Goal: Leave review/rating: Leave review/rating

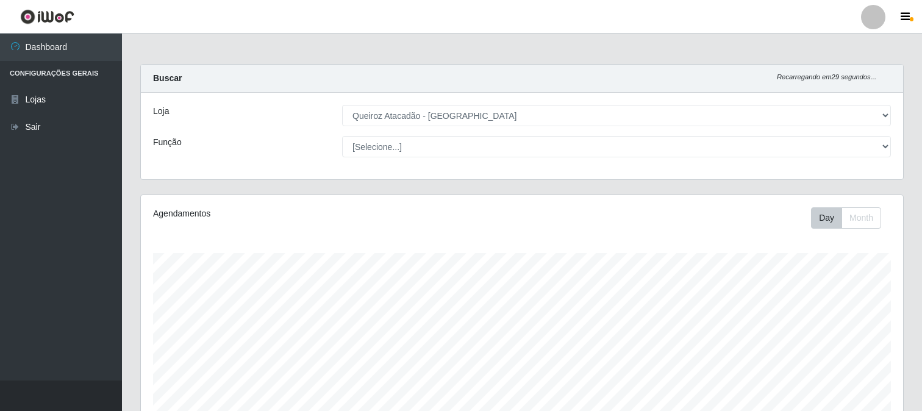
select select "464"
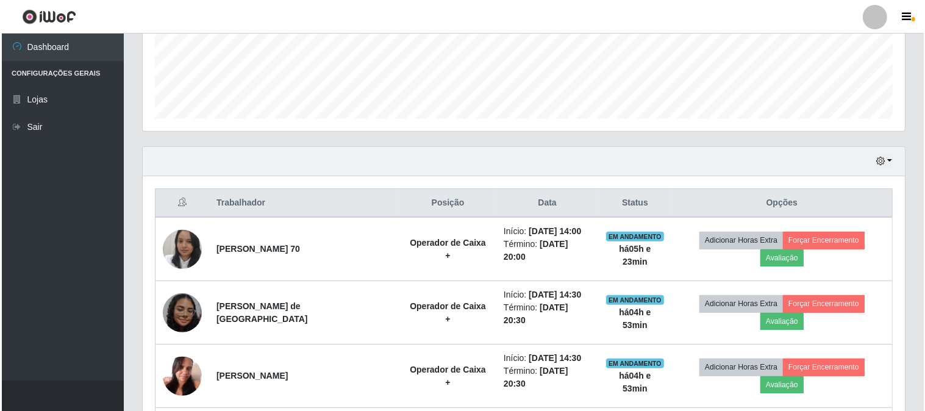
scroll to position [252, 762]
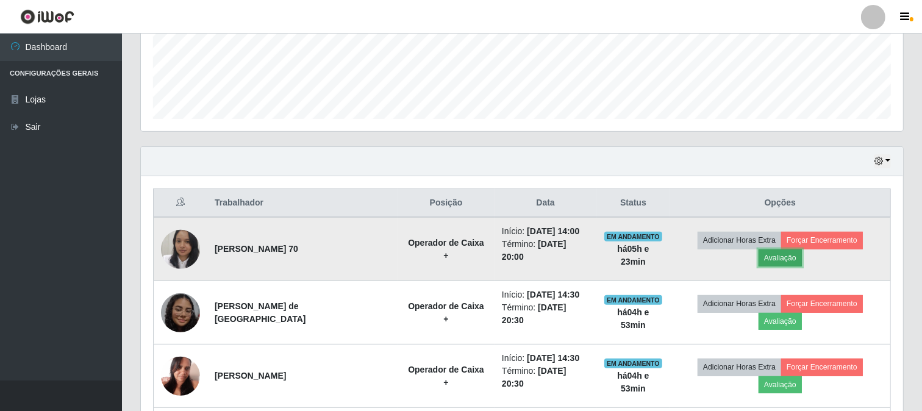
click at [802, 251] on button "Avaliação" at bounding box center [779, 257] width 43 height 17
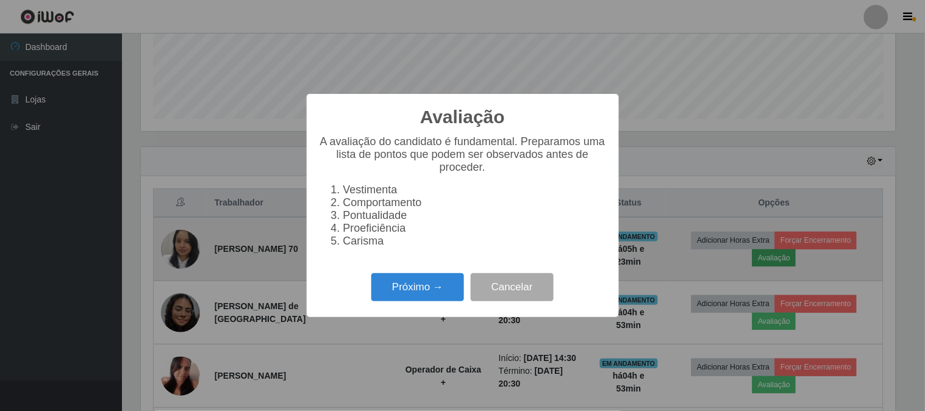
scroll to position [252, 754]
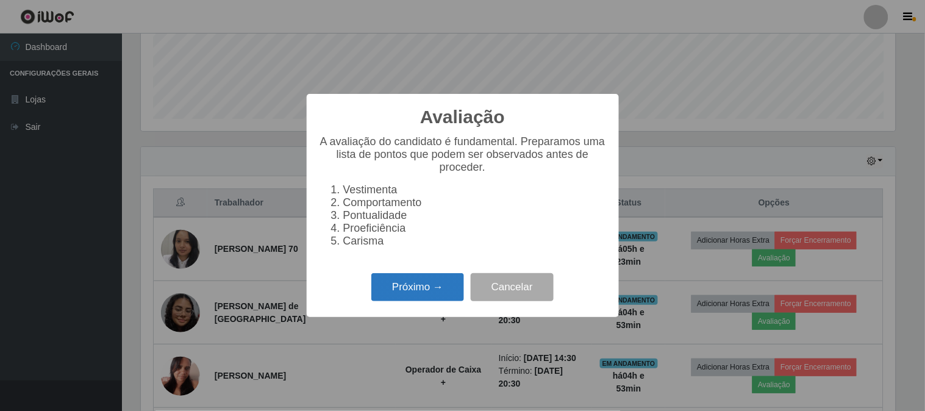
click at [441, 301] on button "Próximo →" at bounding box center [417, 287] width 93 height 29
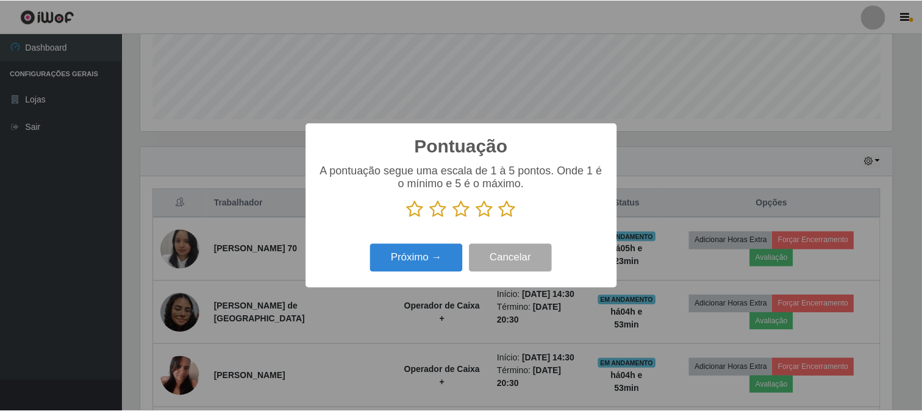
scroll to position [609417, 608915]
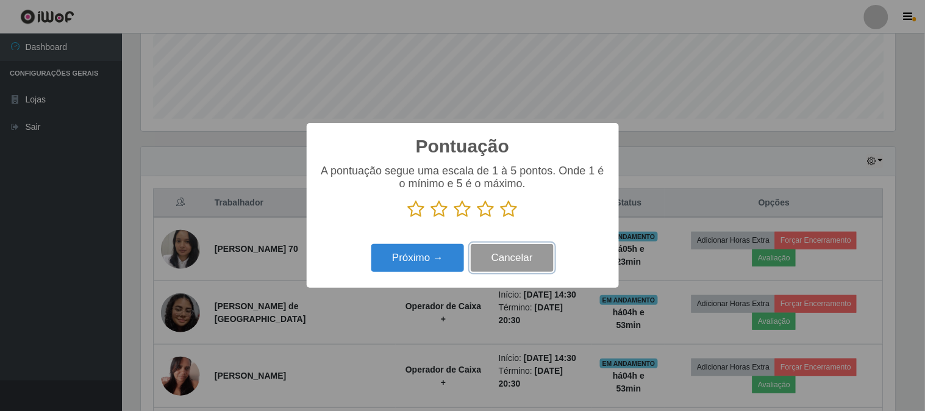
click at [510, 265] on button "Cancelar" at bounding box center [512, 258] width 83 height 29
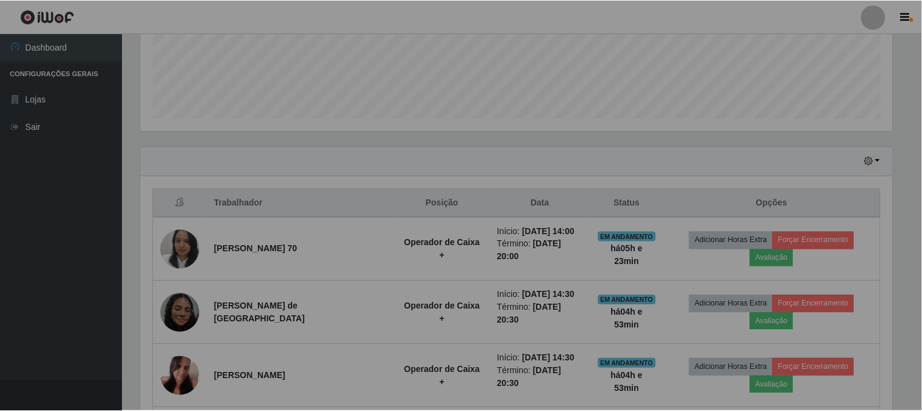
scroll to position [252, 762]
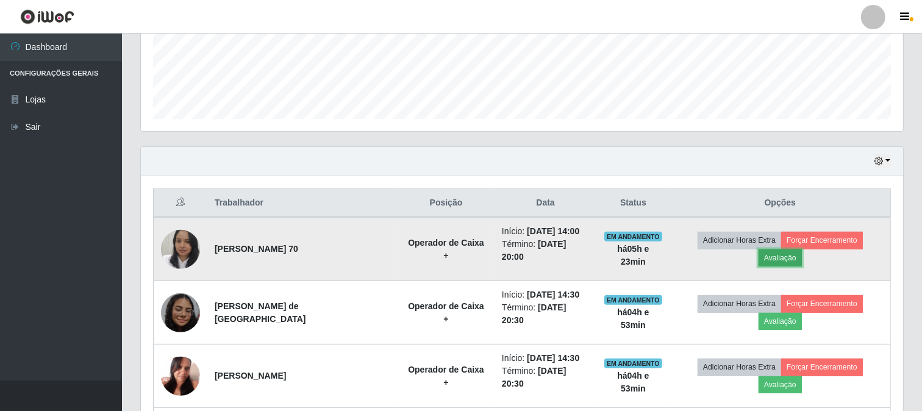
click at [802, 249] on button "Avaliação" at bounding box center [779, 257] width 43 height 17
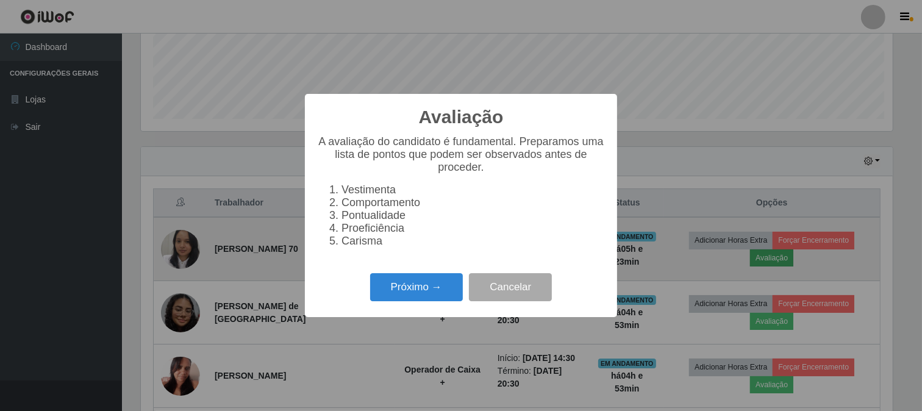
scroll to position [252, 754]
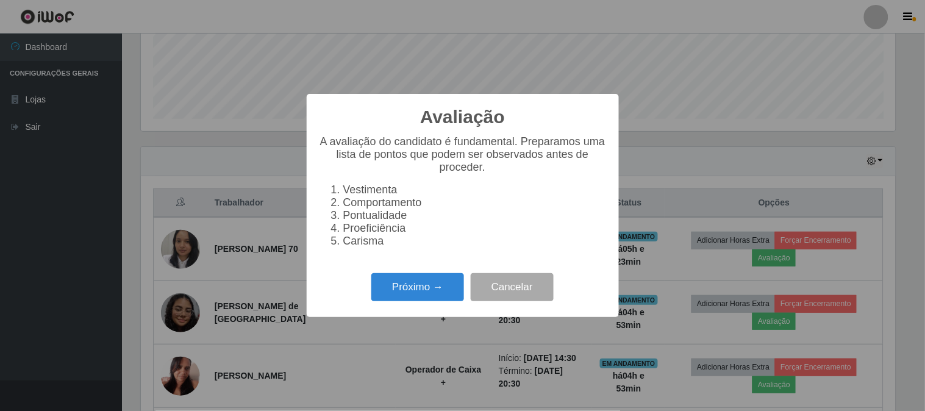
click at [730, 156] on div "Avaliação × A avaliação do candidato é fundamental. Preparamos uma lista de pon…" at bounding box center [462, 205] width 925 height 411
click at [512, 293] on button "Cancelar" at bounding box center [512, 287] width 83 height 29
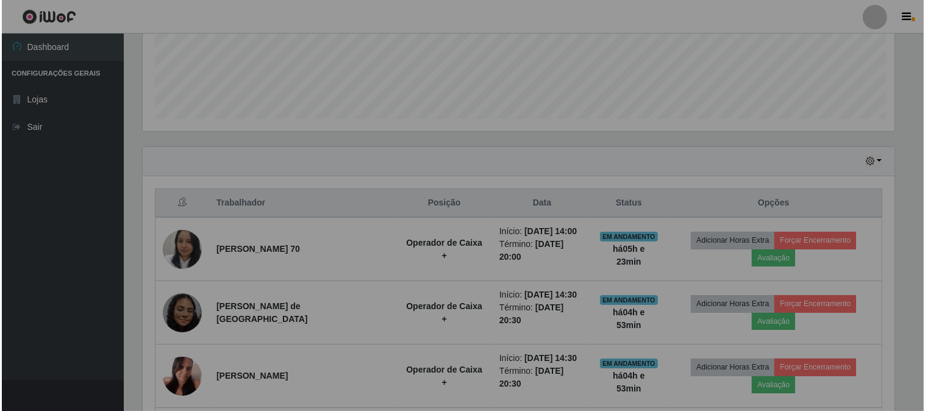
scroll to position [252, 762]
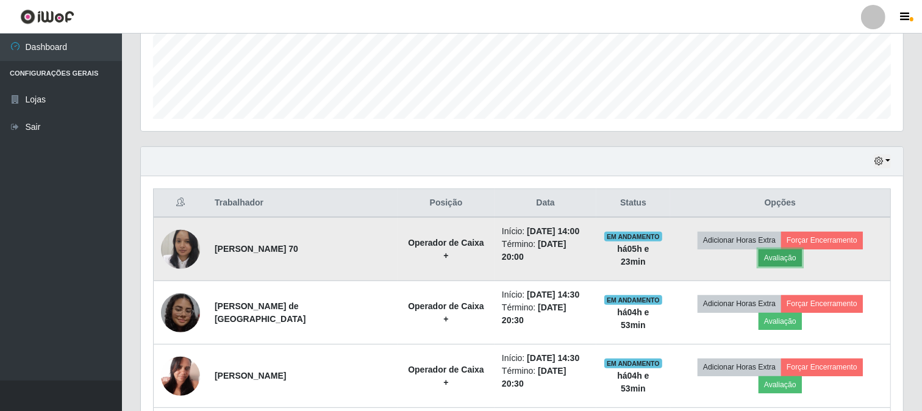
click at [802, 249] on button "Avaliação" at bounding box center [779, 257] width 43 height 17
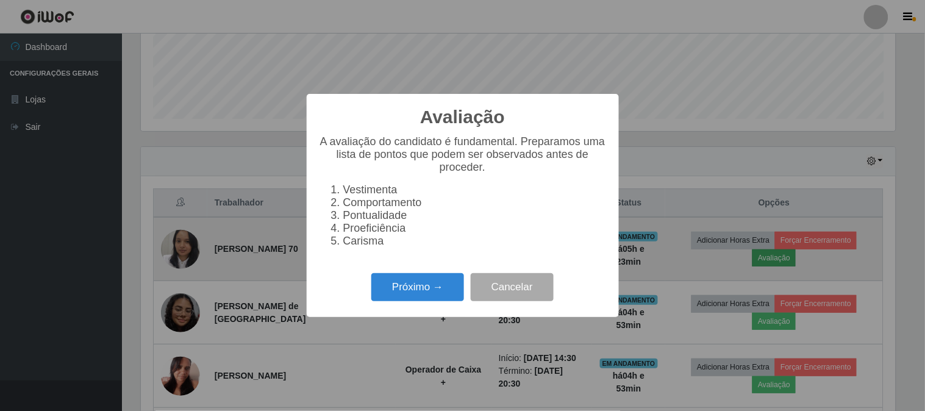
scroll to position [252, 754]
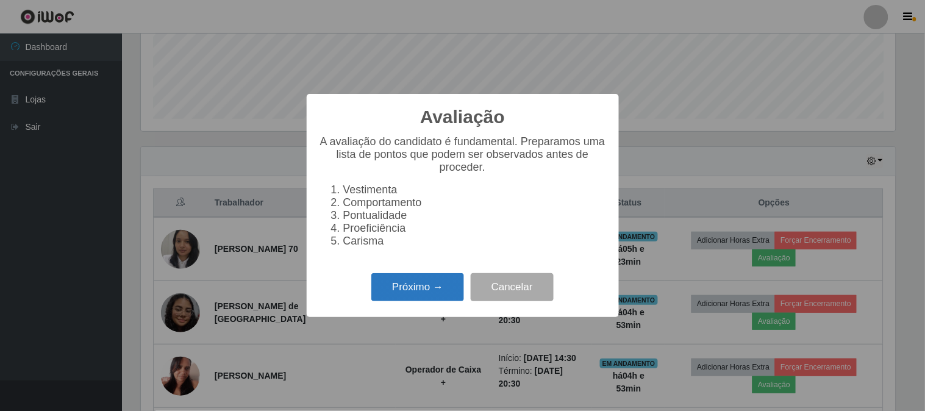
click at [410, 297] on button "Próximo →" at bounding box center [417, 287] width 93 height 29
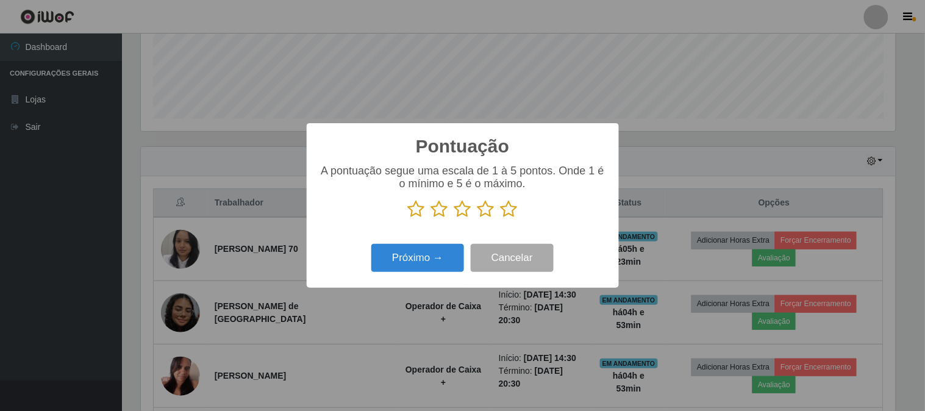
scroll to position [609417, 608915]
click at [508, 209] on icon at bounding box center [509, 209] width 17 height 18
click at [501, 218] on input "radio" at bounding box center [501, 218] width 0 height 0
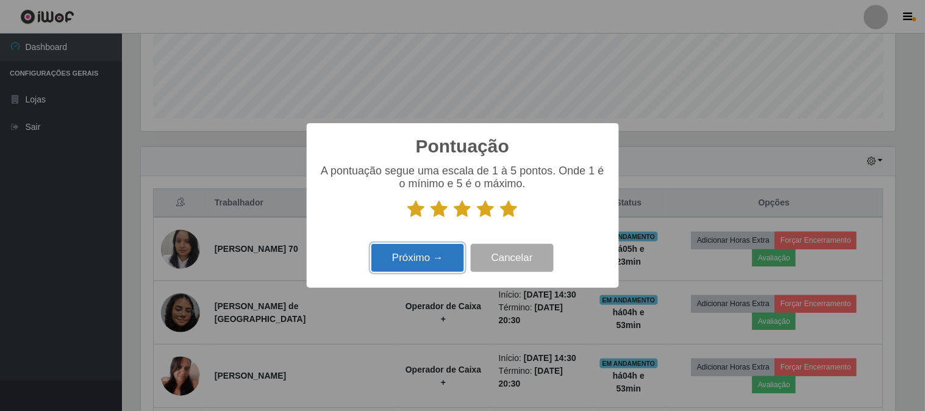
click at [424, 265] on button "Próximo →" at bounding box center [417, 258] width 93 height 29
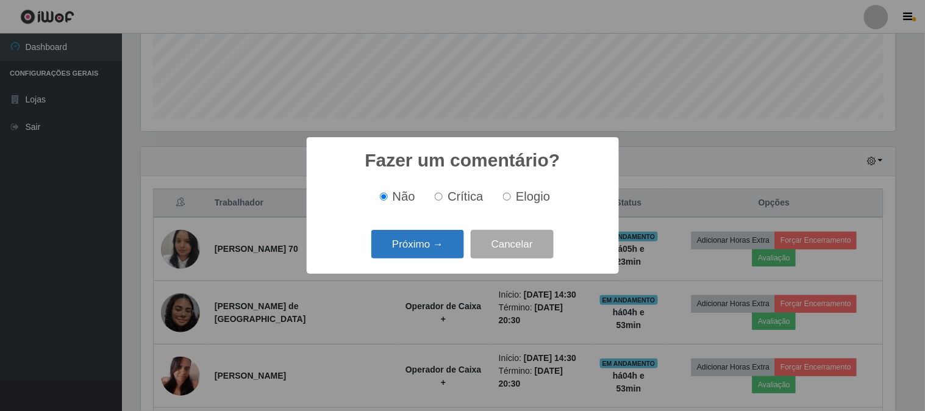
click at [432, 240] on button "Próximo →" at bounding box center [417, 244] width 93 height 29
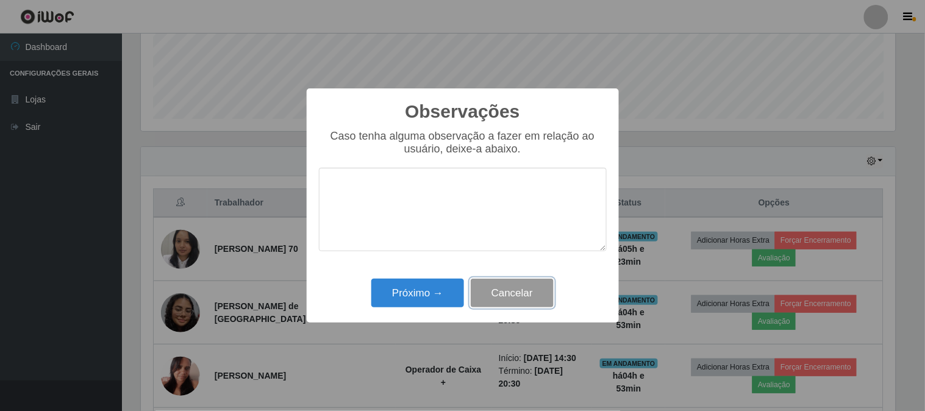
click at [545, 293] on button "Cancelar" at bounding box center [512, 293] width 83 height 29
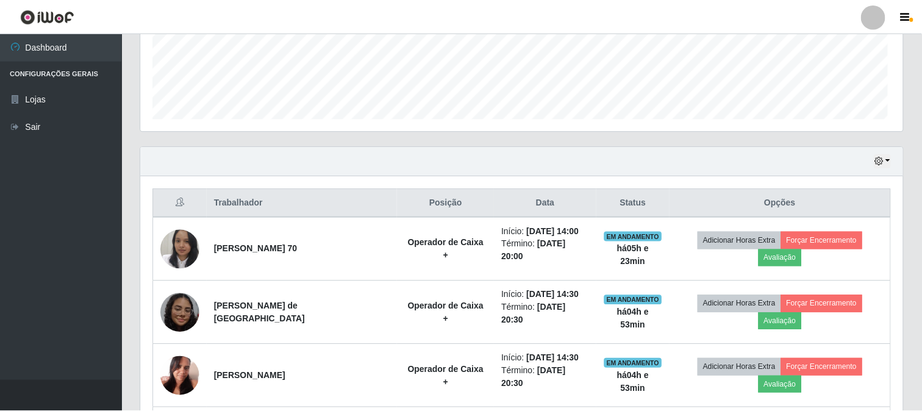
scroll to position [252, 762]
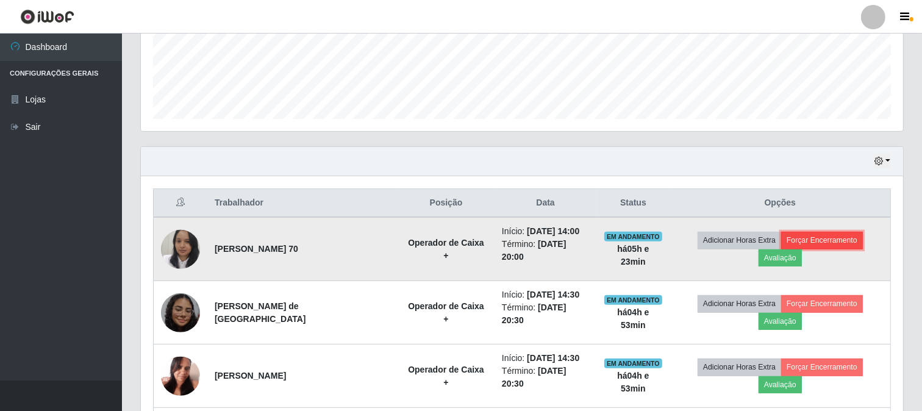
click at [783, 246] on button "Forçar Encerramento" at bounding box center [822, 240] width 82 height 17
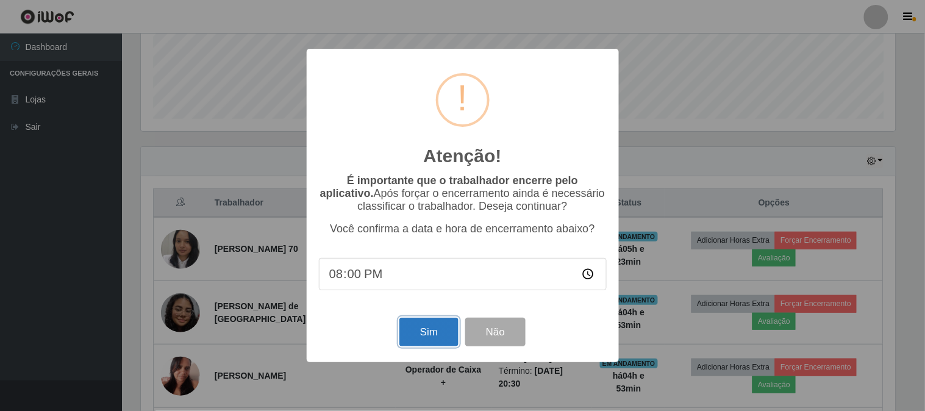
click at [437, 327] on button "Sim" at bounding box center [428, 332] width 59 height 29
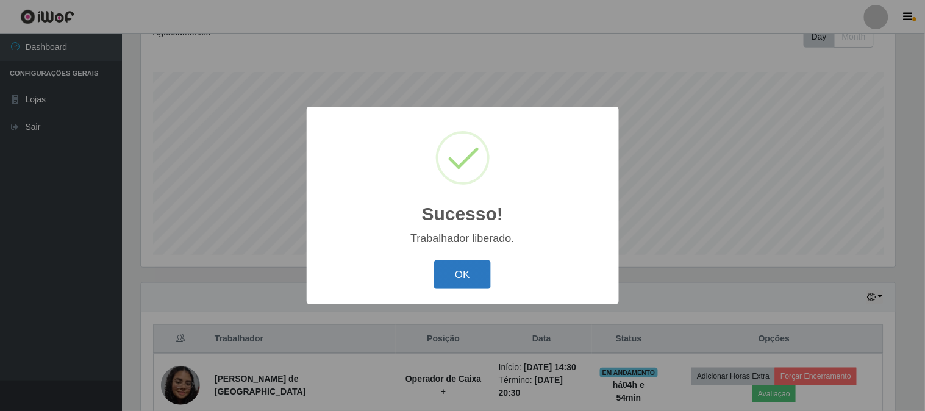
click at [442, 276] on button "OK" at bounding box center [462, 274] width 57 height 29
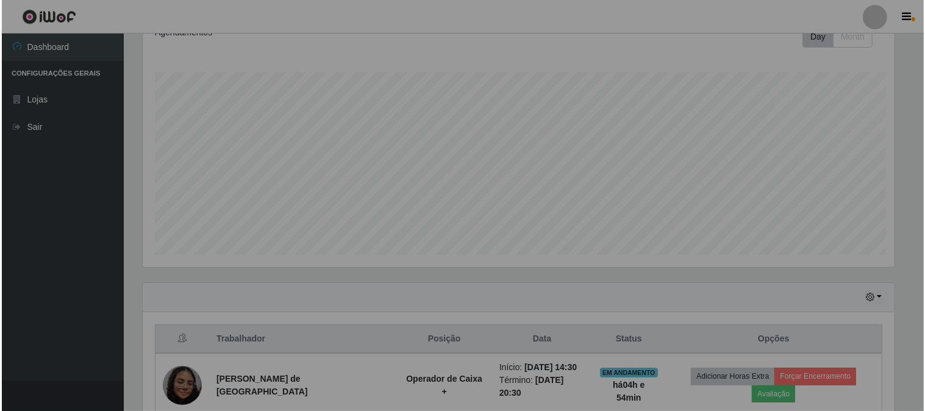
scroll to position [252, 762]
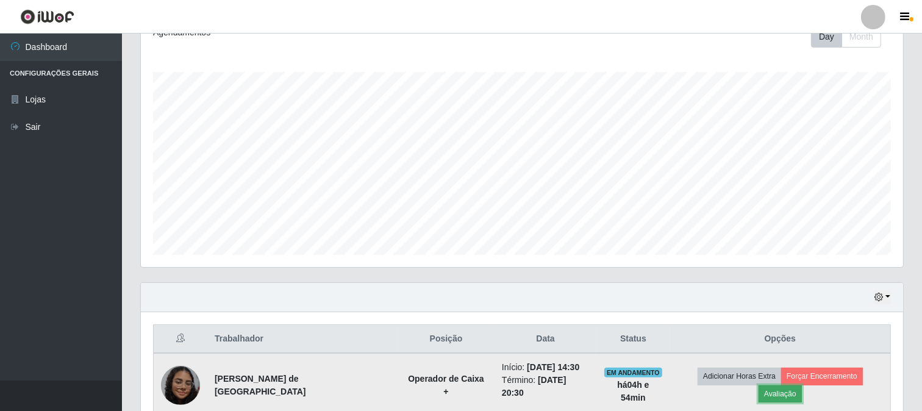
click at [802, 385] on button "Avaliação" at bounding box center [779, 393] width 43 height 17
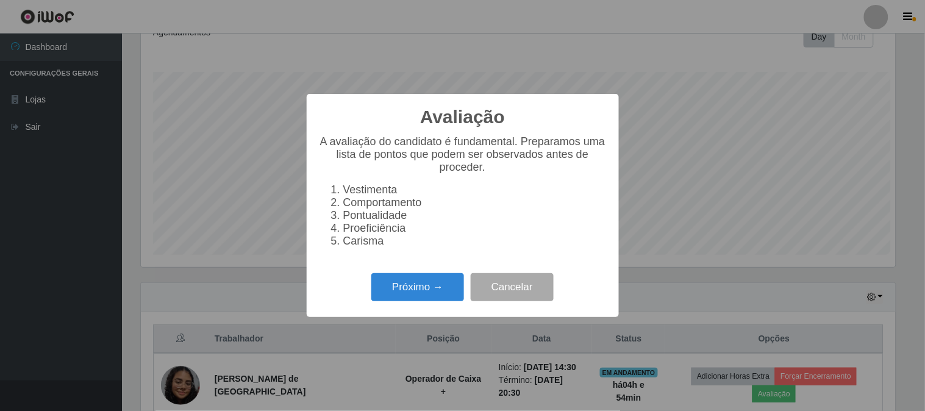
scroll to position [252, 754]
click at [446, 298] on button "Próximo →" at bounding box center [417, 287] width 93 height 29
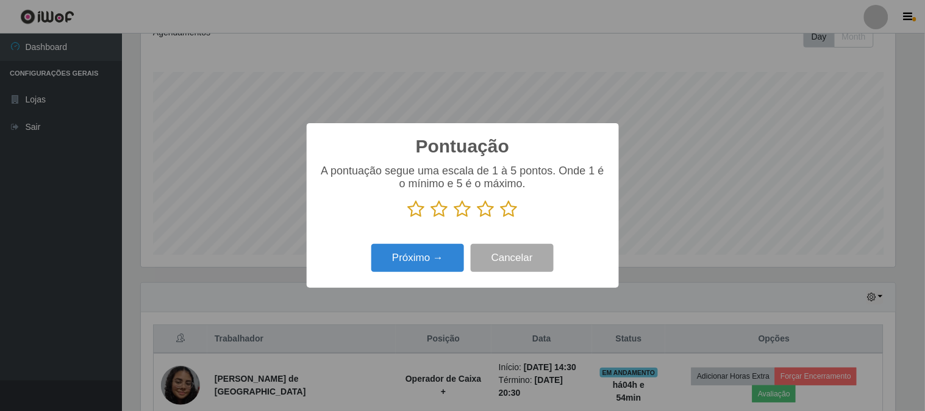
scroll to position [609417, 608915]
drag, startPoint x: 519, startPoint y: 207, endPoint x: 462, endPoint y: 246, distance: 69.0
click at [518, 207] on p at bounding box center [463, 209] width 288 height 18
click at [507, 209] on icon at bounding box center [509, 209] width 17 height 18
click at [501, 218] on input "radio" at bounding box center [501, 218] width 0 height 0
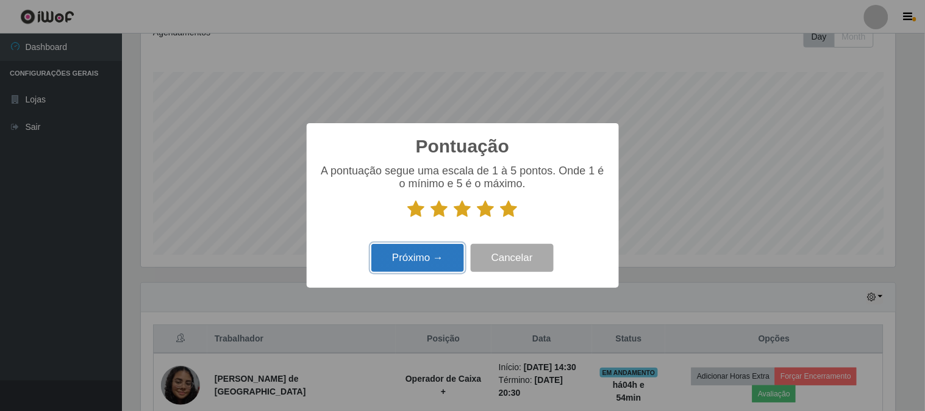
click at [451, 255] on button "Próximo →" at bounding box center [417, 258] width 93 height 29
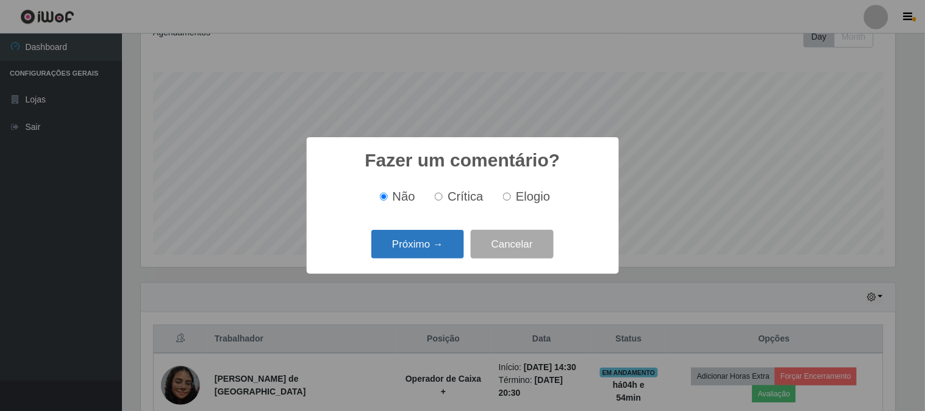
click at [440, 246] on button "Próximo →" at bounding box center [417, 244] width 93 height 29
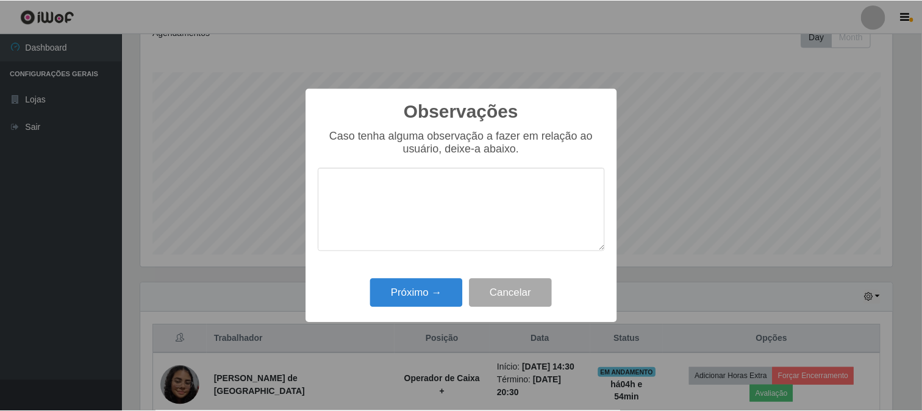
scroll to position [0, 0]
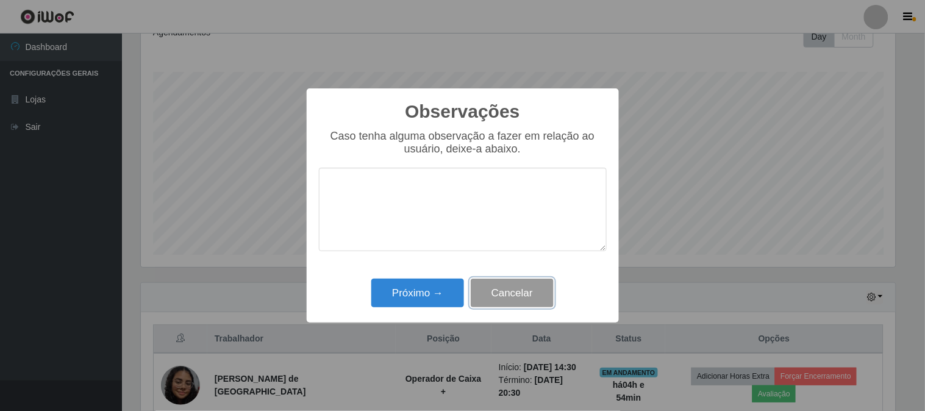
click at [491, 293] on button "Cancelar" at bounding box center [512, 293] width 83 height 29
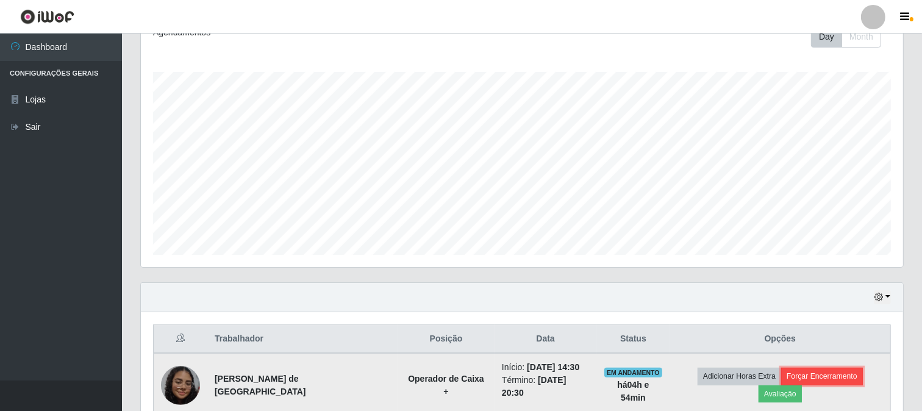
click at [797, 385] on button "Forçar Encerramento" at bounding box center [822, 376] width 82 height 17
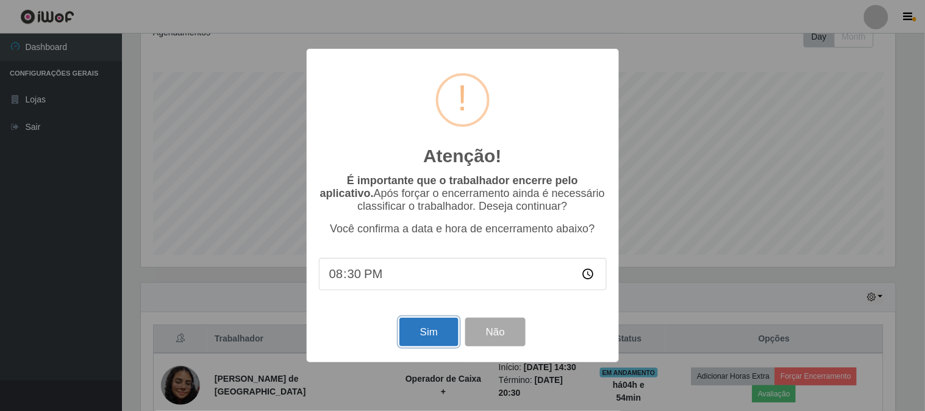
click at [424, 336] on button "Sim" at bounding box center [428, 332] width 59 height 29
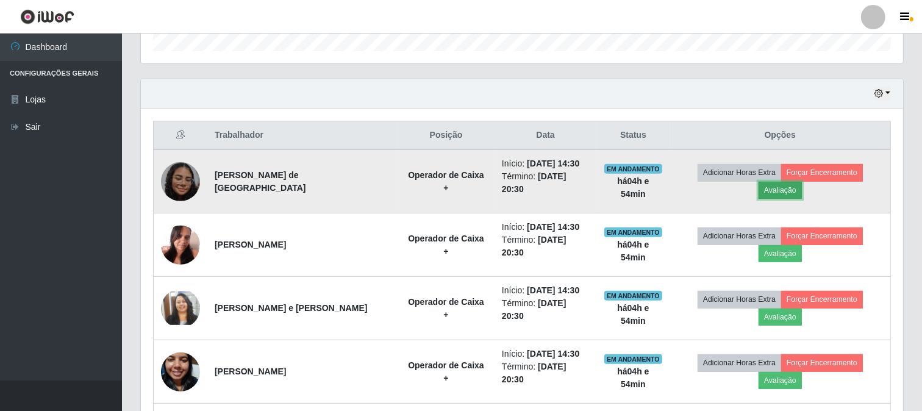
click at [802, 182] on button "Avaliação" at bounding box center [779, 190] width 43 height 17
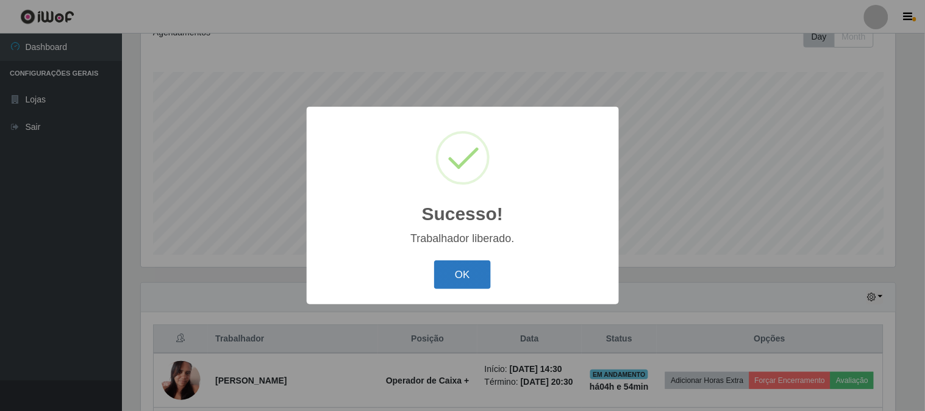
click at [464, 274] on button "OK" at bounding box center [462, 274] width 57 height 29
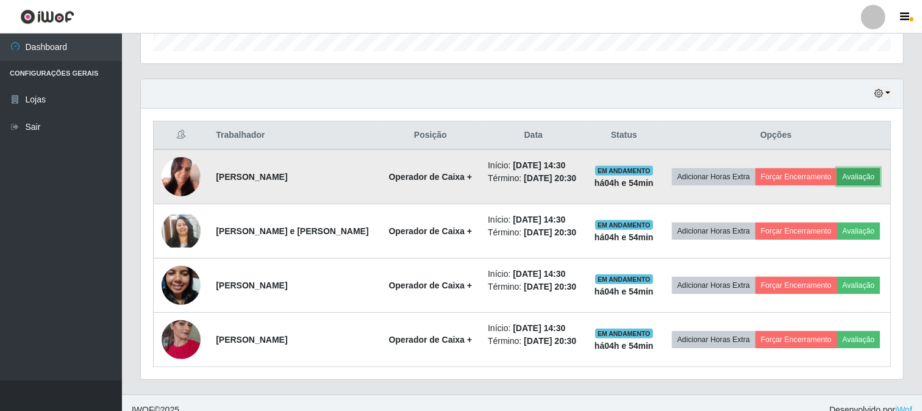
click at [862, 173] on button "Avaliação" at bounding box center [858, 176] width 43 height 17
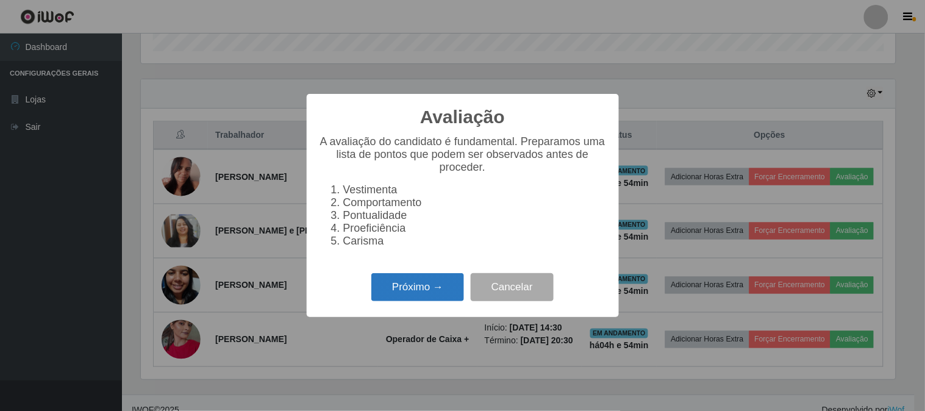
click at [421, 302] on button "Próximo →" at bounding box center [417, 287] width 93 height 29
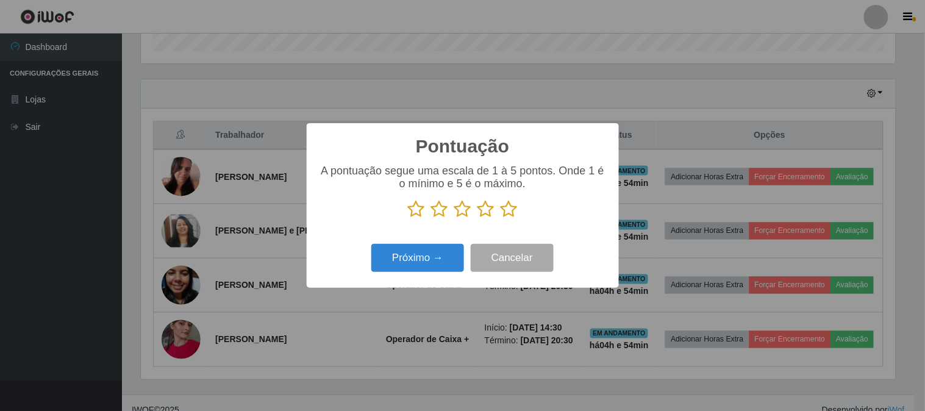
click at [504, 207] on icon at bounding box center [509, 209] width 17 height 18
click at [501, 218] on input "radio" at bounding box center [501, 218] width 0 height 0
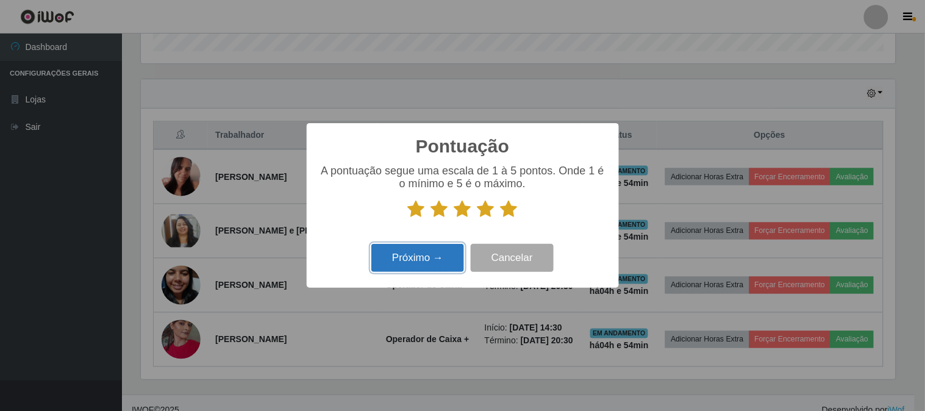
click at [418, 263] on button "Próximo →" at bounding box center [417, 258] width 93 height 29
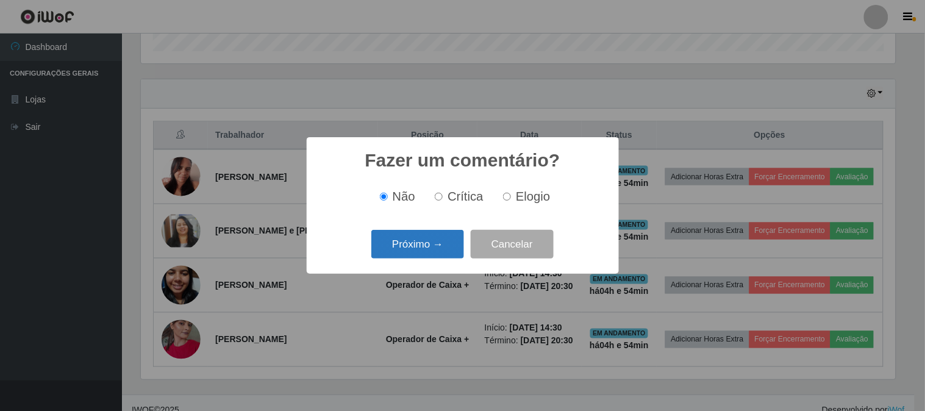
click at [447, 248] on button "Próximo →" at bounding box center [417, 244] width 93 height 29
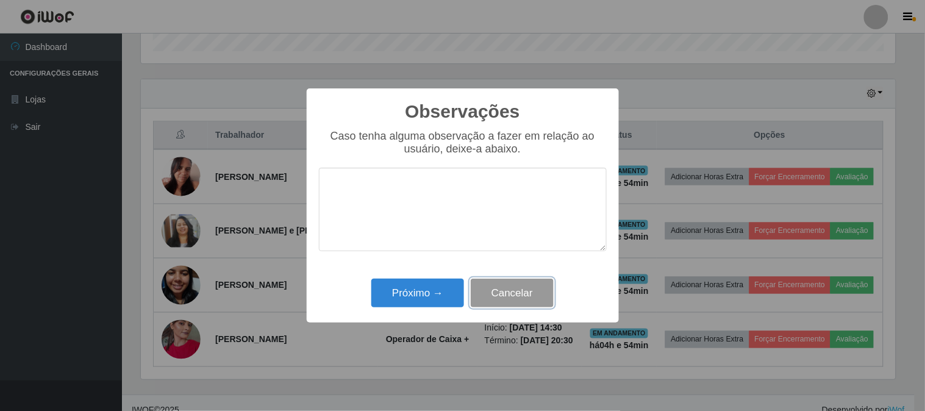
click at [533, 289] on button "Cancelar" at bounding box center [512, 293] width 83 height 29
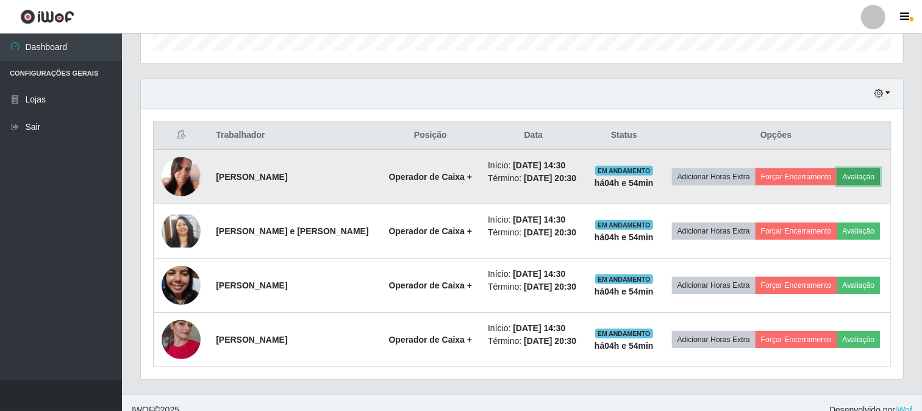
click at [855, 177] on button "Avaliação" at bounding box center [858, 176] width 43 height 17
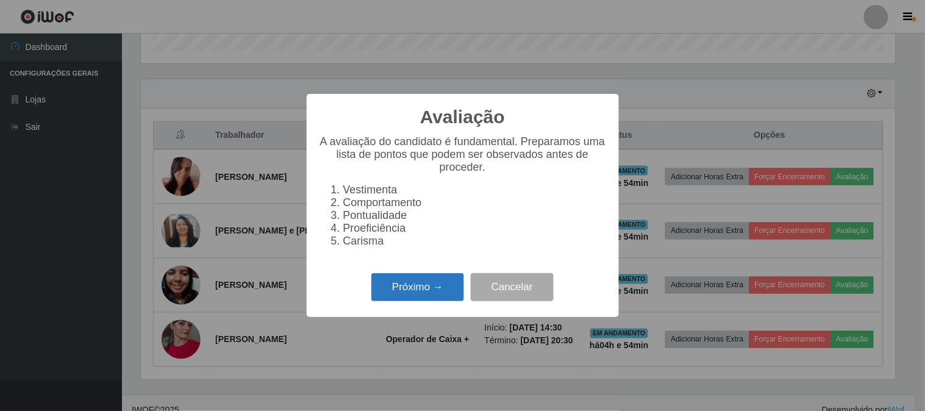
click at [412, 293] on button "Próximo →" at bounding box center [417, 287] width 93 height 29
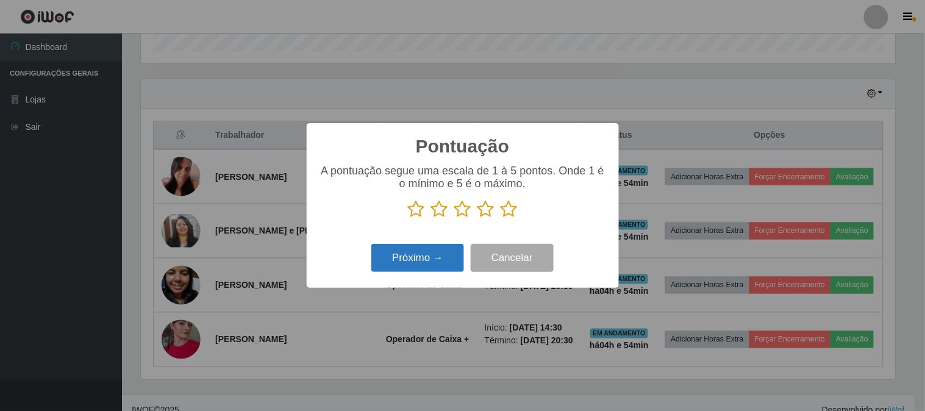
click at [413, 266] on button "Próximo →" at bounding box center [417, 258] width 93 height 29
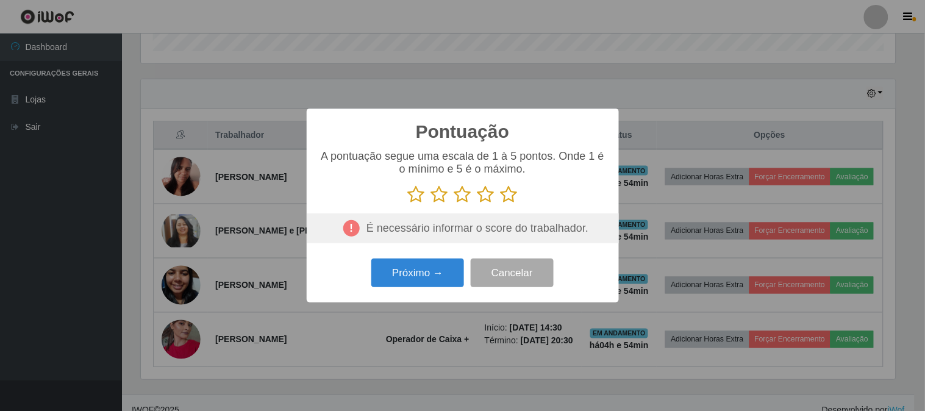
click at [494, 194] on p at bounding box center [463, 194] width 288 height 18
click at [507, 196] on icon at bounding box center [509, 194] width 17 height 18
click at [501, 204] on input "radio" at bounding box center [501, 204] width 0 height 0
click at [443, 277] on button "Próximo →" at bounding box center [417, 273] width 93 height 29
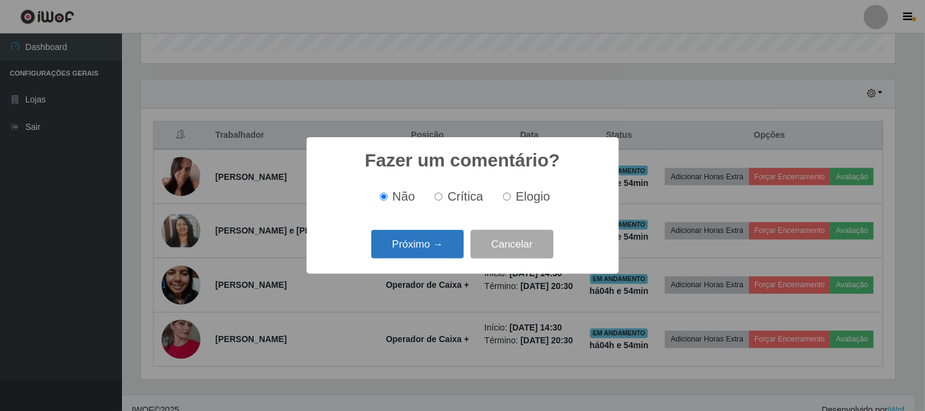
click at [427, 238] on button "Próximo →" at bounding box center [417, 244] width 93 height 29
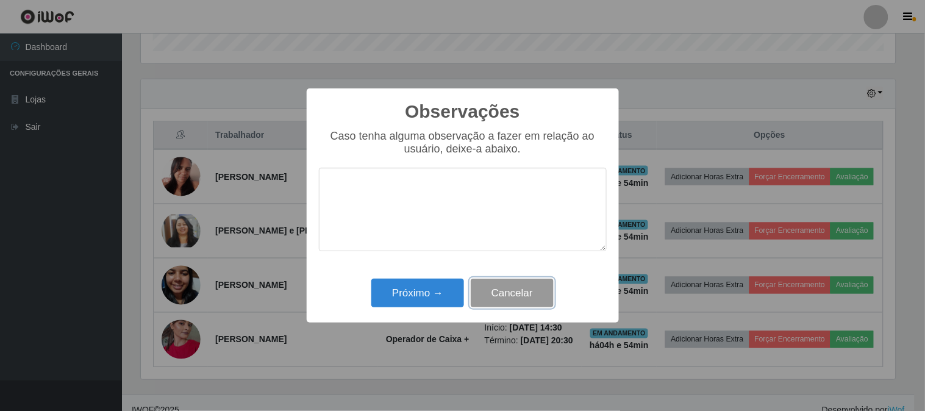
click at [513, 298] on button "Cancelar" at bounding box center [512, 293] width 83 height 29
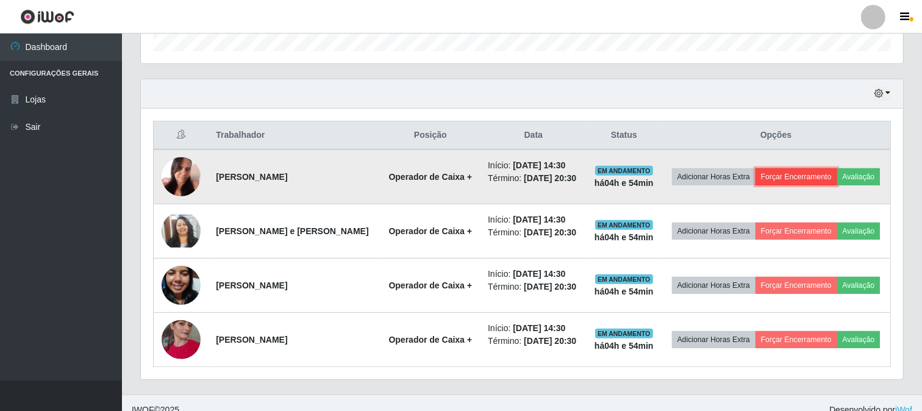
click at [796, 177] on button "Forçar Encerramento" at bounding box center [796, 176] width 82 height 17
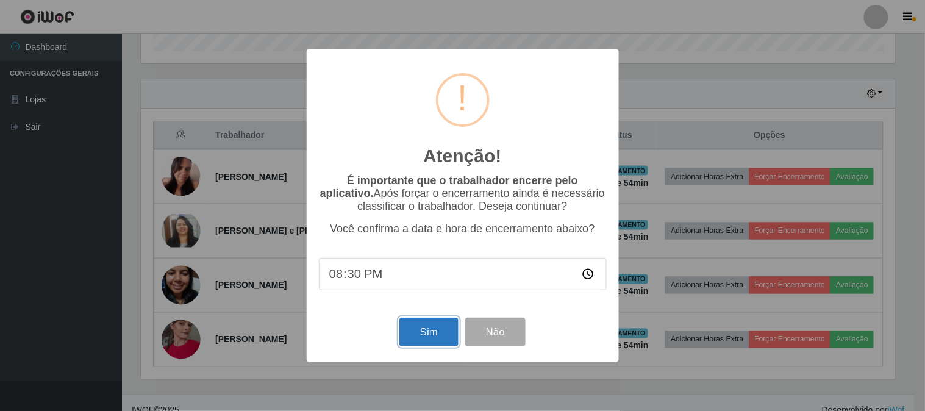
click at [437, 332] on button "Sim" at bounding box center [428, 332] width 59 height 29
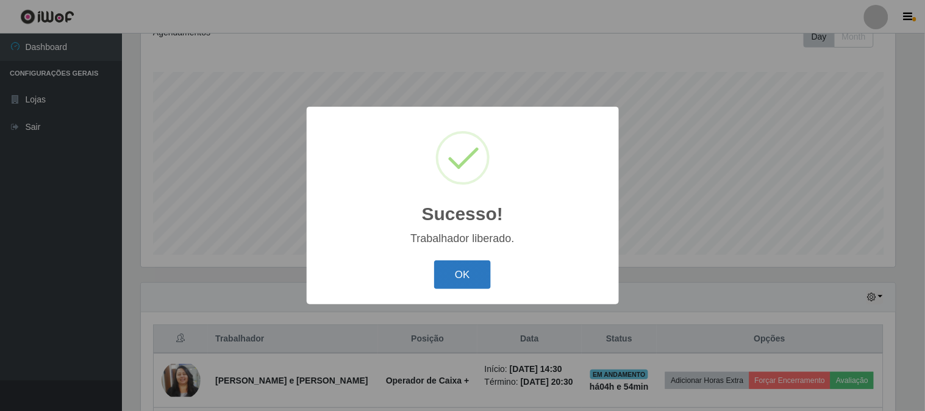
click at [472, 263] on button "OK" at bounding box center [462, 274] width 57 height 29
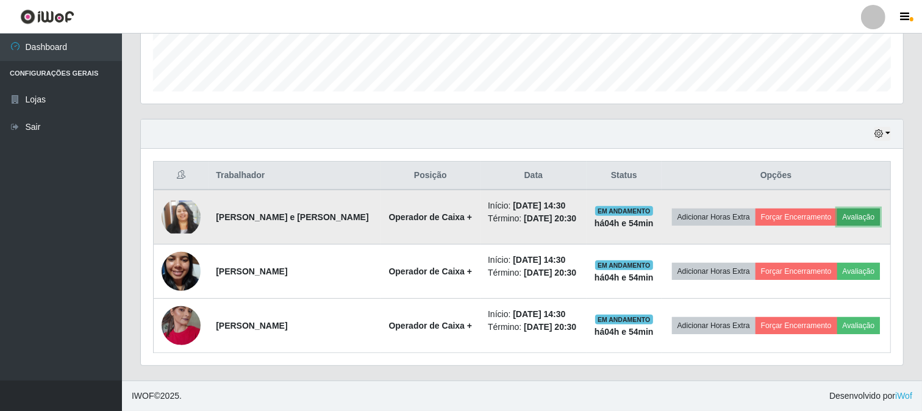
click at [855, 213] on button "Avaliação" at bounding box center [858, 217] width 43 height 17
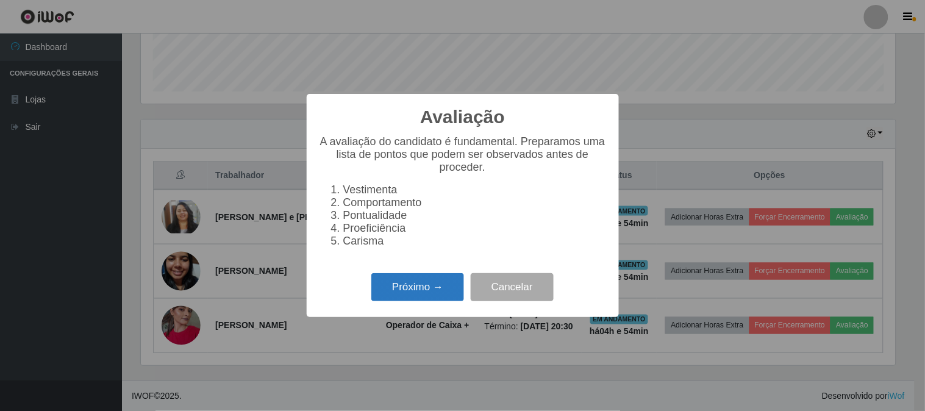
click at [445, 288] on button "Próximo →" at bounding box center [417, 287] width 93 height 29
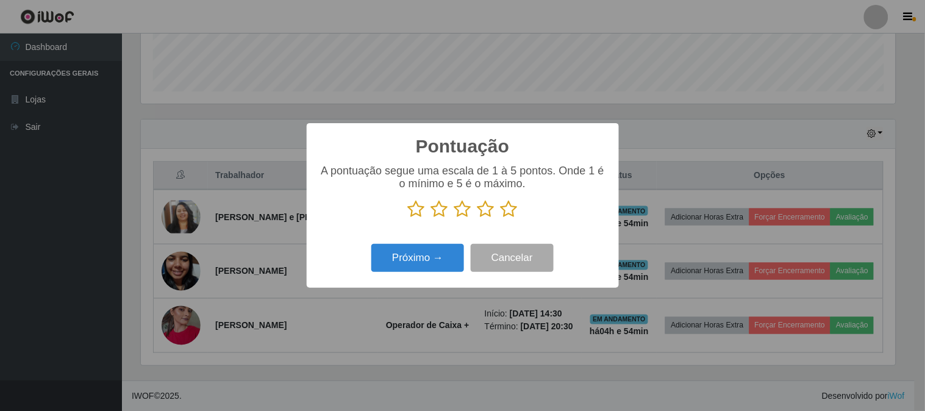
click at [512, 208] on icon at bounding box center [509, 209] width 17 height 18
click at [501, 218] on input "radio" at bounding box center [501, 218] width 0 height 0
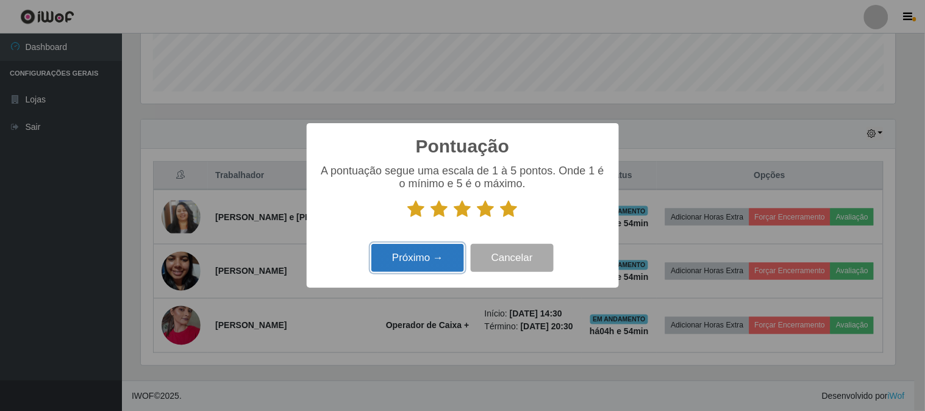
click at [440, 263] on button "Próximo →" at bounding box center [417, 258] width 93 height 29
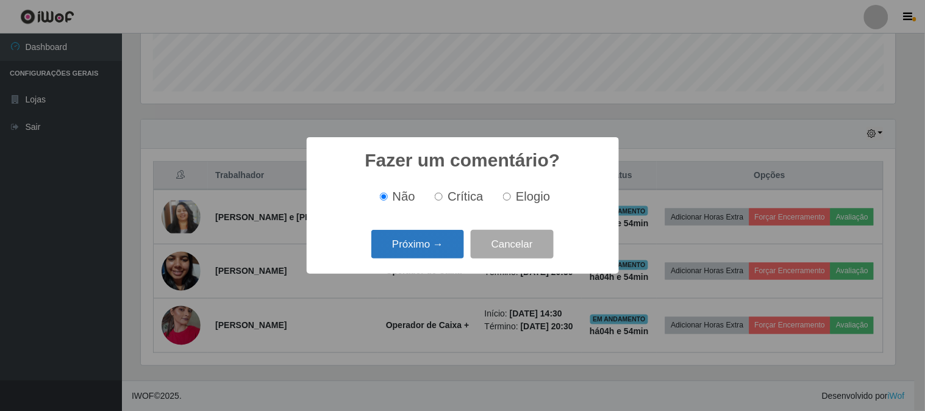
click at [447, 247] on button "Próximo →" at bounding box center [417, 244] width 93 height 29
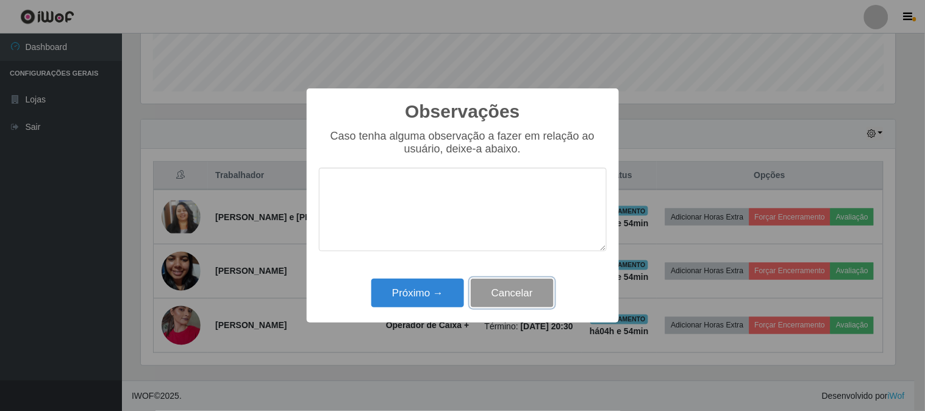
click at [523, 291] on button "Cancelar" at bounding box center [512, 293] width 83 height 29
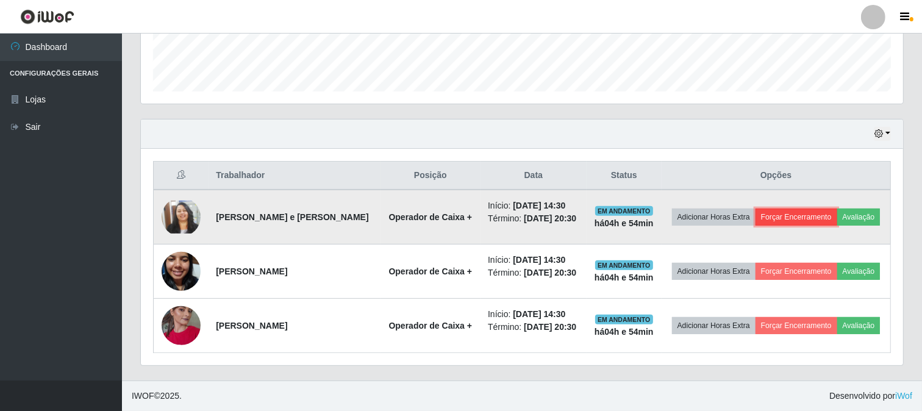
click at [802, 217] on button "Forçar Encerramento" at bounding box center [796, 217] width 82 height 17
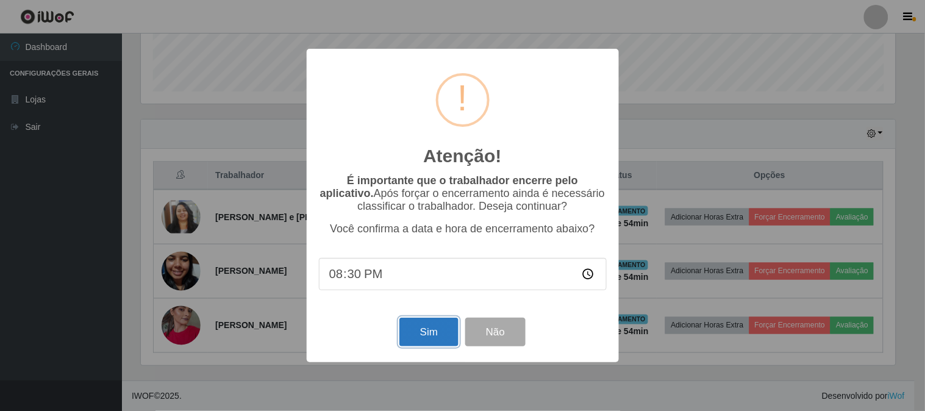
click at [433, 338] on button "Sim" at bounding box center [428, 332] width 59 height 29
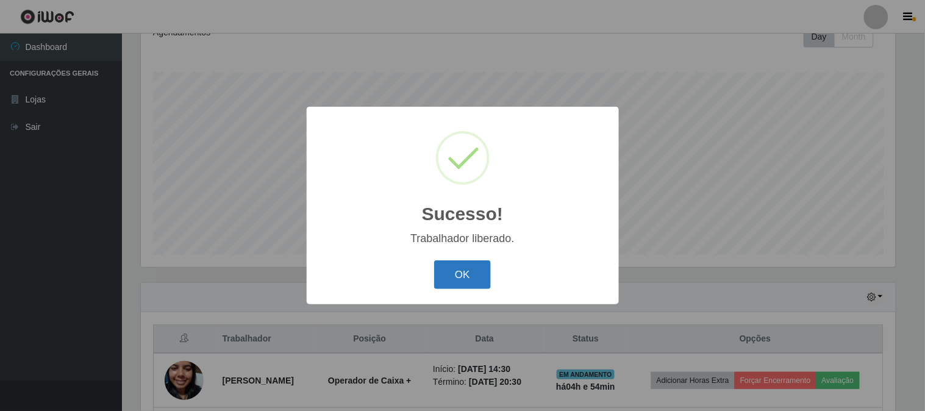
click at [454, 279] on button "OK" at bounding box center [462, 274] width 57 height 29
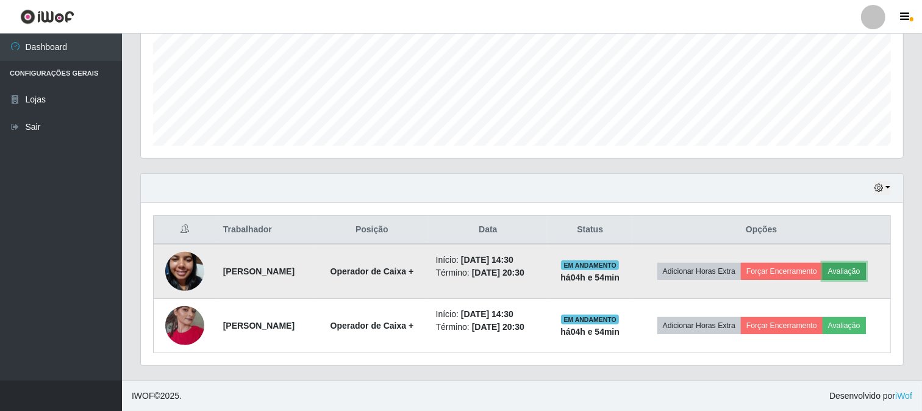
click at [860, 271] on button "Avaliação" at bounding box center [843, 271] width 43 height 17
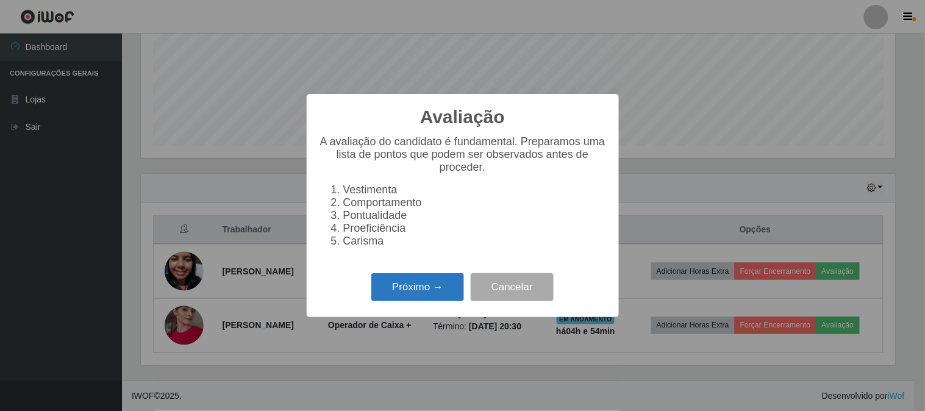
click at [454, 287] on button "Próximo →" at bounding box center [417, 287] width 93 height 29
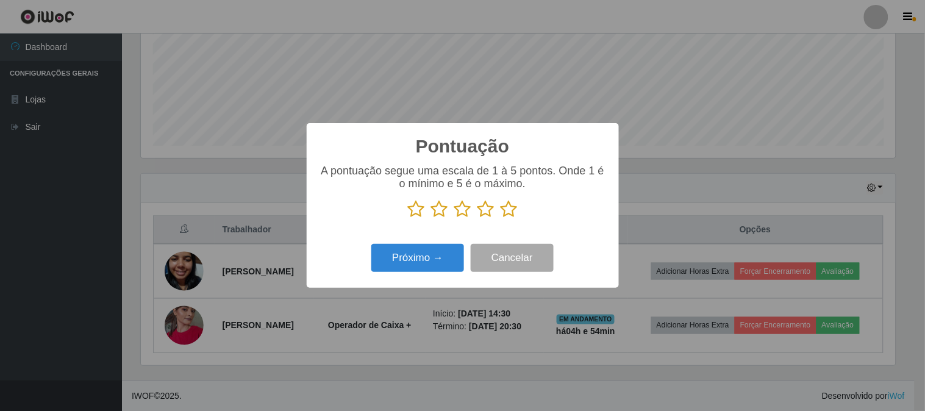
drag, startPoint x: 507, startPoint y: 210, endPoint x: 471, endPoint y: 244, distance: 50.0
click at [507, 210] on icon at bounding box center [509, 209] width 17 height 18
click at [501, 218] on input "radio" at bounding box center [501, 218] width 0 height 0
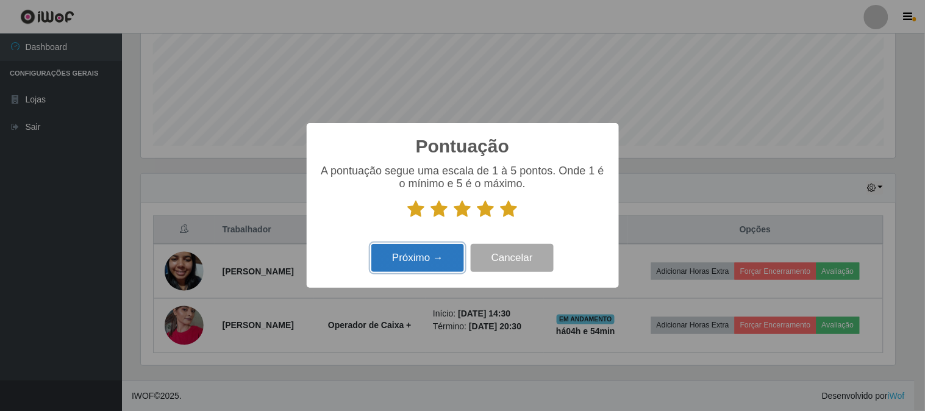
click at [422, 265] on button "Próximo →" at bounding box center [417, 258] width 93 height 29
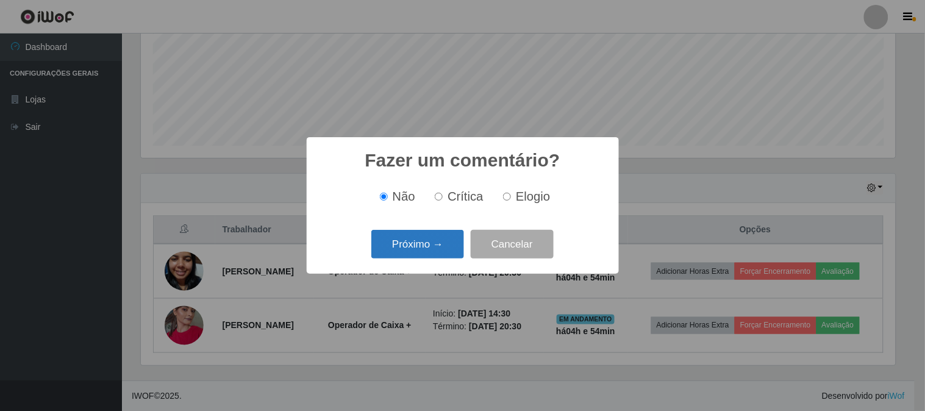
click at [393, 250] on button "Próximo →" at bounding box center [417, 244] width 93 height 29
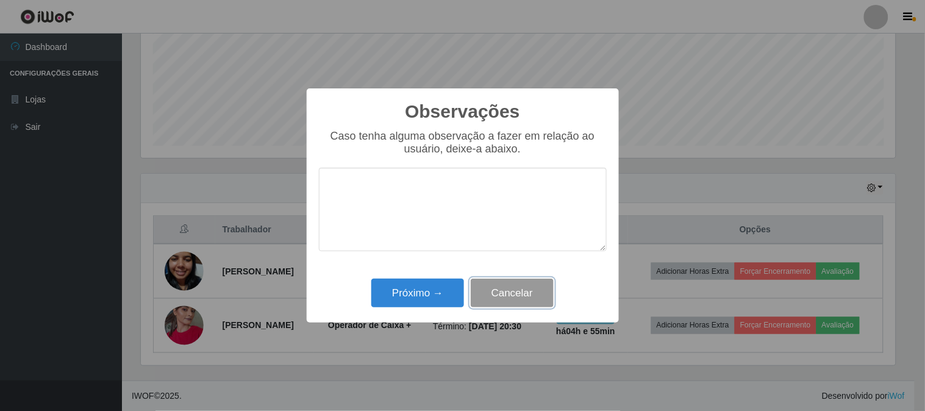
drag, startPoint x: 535, startPoint y: 306, endPoint x: 545, endPoint y: 299, distance: 12.2
click at [535, 305] on button "Cancelar" at bounding box center [512, 293] width 83 height 29
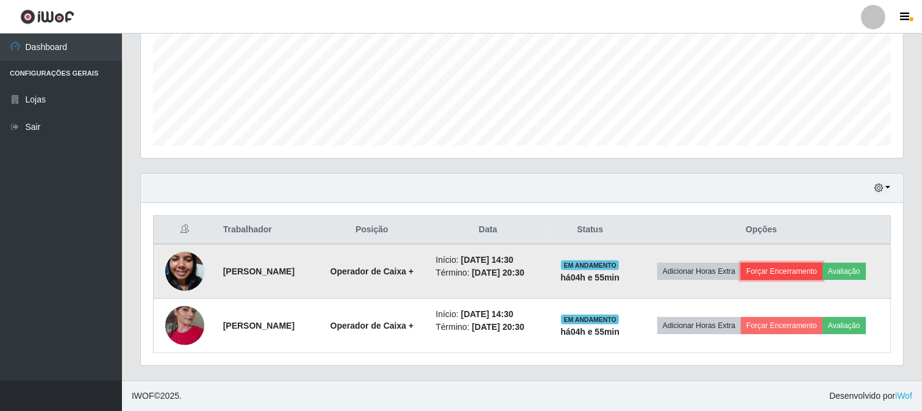
click at [807, 273] on button "Forçar Encerramento" at bounding box center [782, 271] width 82 height 17
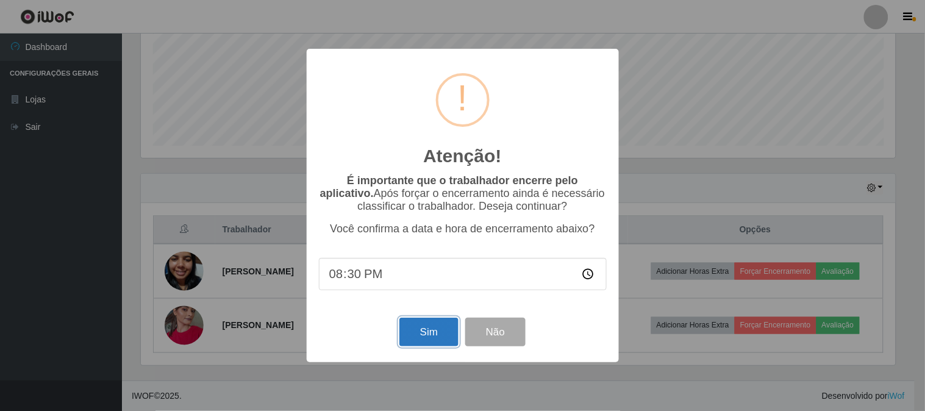
click at [427, 336] on button "Sim" at bounding box center [428, 332] width 59 height 29
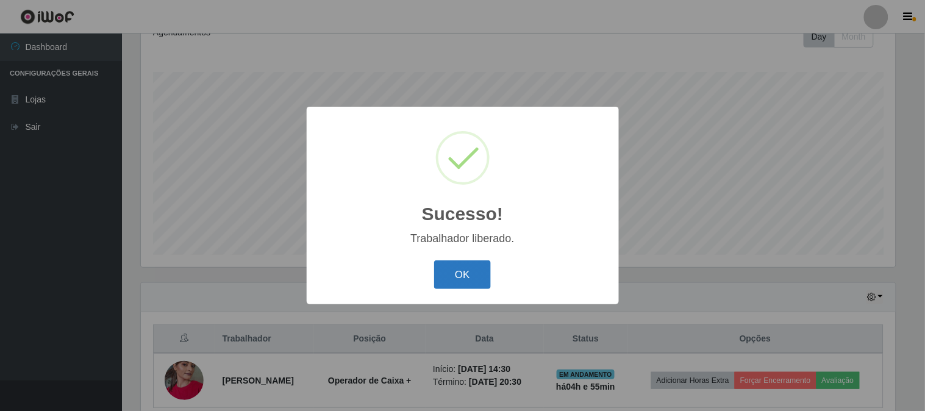
click at [488, 269] on button "OK" at bounding box center [462, 274] width 57 height 29
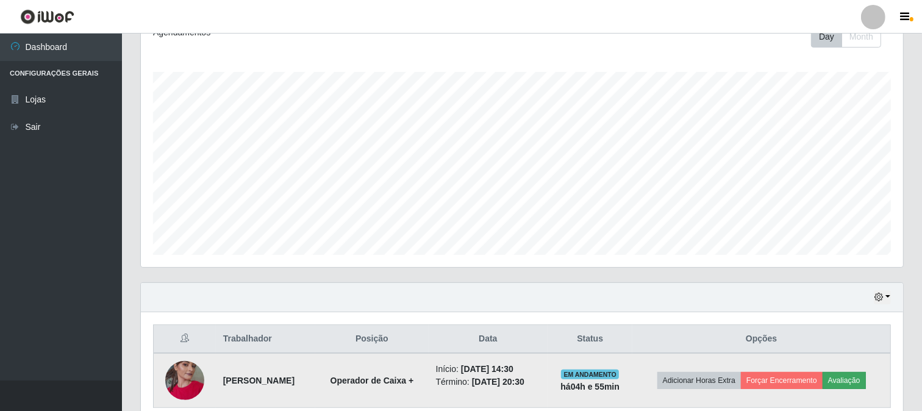
drag, startPoint x: 844, startPoint y: 368, endPoint x: 847, endPoint y: 376, distance: 9.1
click at [845, 373] on td "Adicionar Horas Extra Forçar Encerramento Avaliação" at bounding box center [761, 380] width 258 height 55
click at [847, 376] on button "Avaliação" at bounding box center [843, 380] width 43 height 17
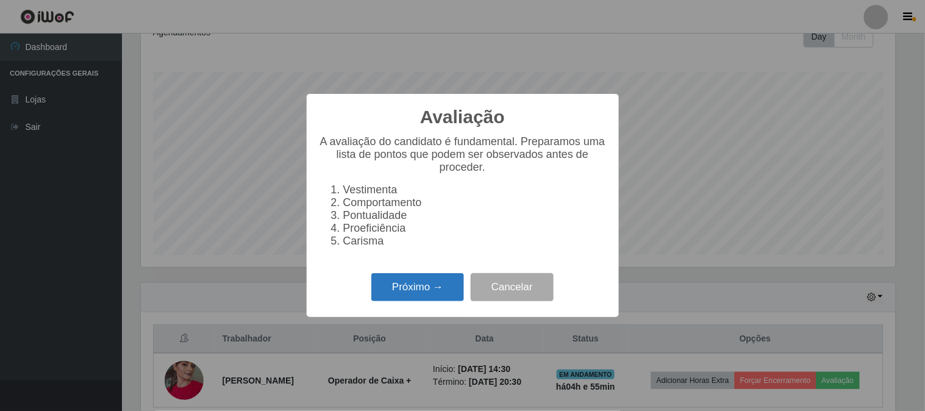
click at [428, 289] on button "Próximo →" at bounding box center [417, 287] width 93 height 29
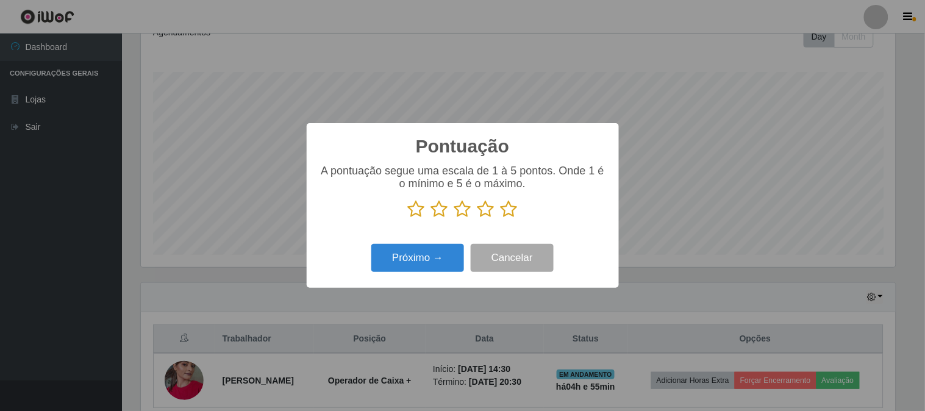
drag, startPoint x: 512, startPoint y: 205, endPoint x: 430, endPoint y: 279, distance: 110.5
click at [510, 206] on icon at bounding box center [509, 209] width 17 height 18
click at [501, 218] on input "radio" at bounding box center [501, 218] width 0 height 0
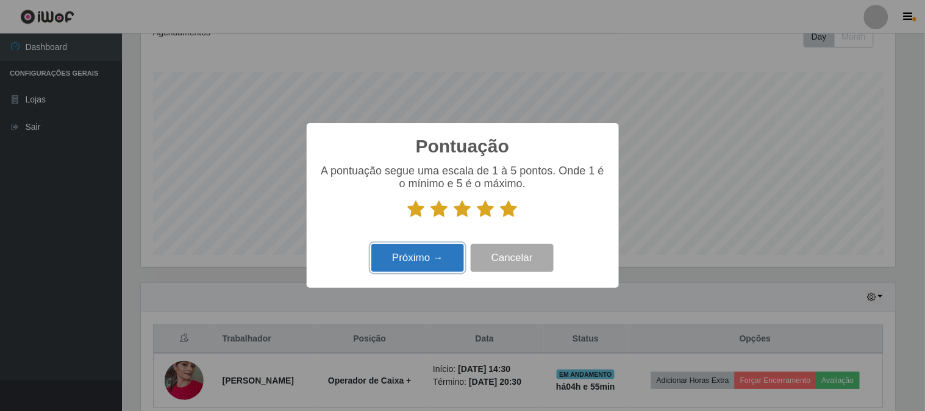
click at [427, 262] on button "Próximo →" at bounding box center [417, 258] width 93 height 29
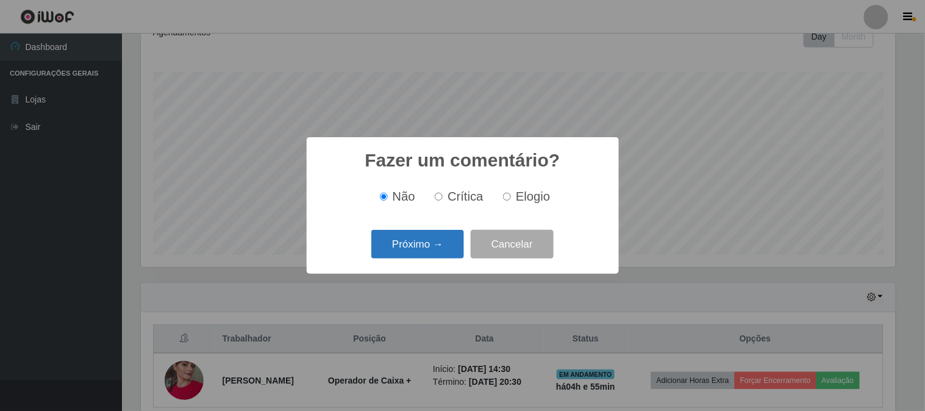
click at [441, 252] on button "Próximo →" at bounding box center [417, 244] width 93 height 29
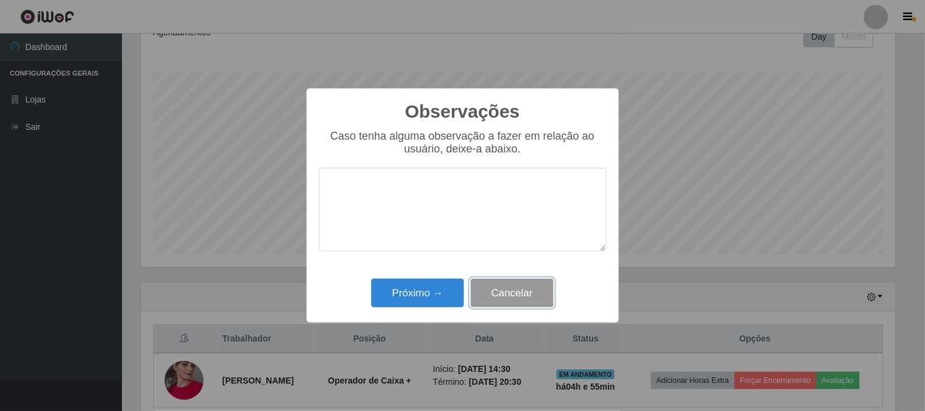
click at [493, 296] on button "Cancelar" at bounding box center [512, 293] width 83 height 29
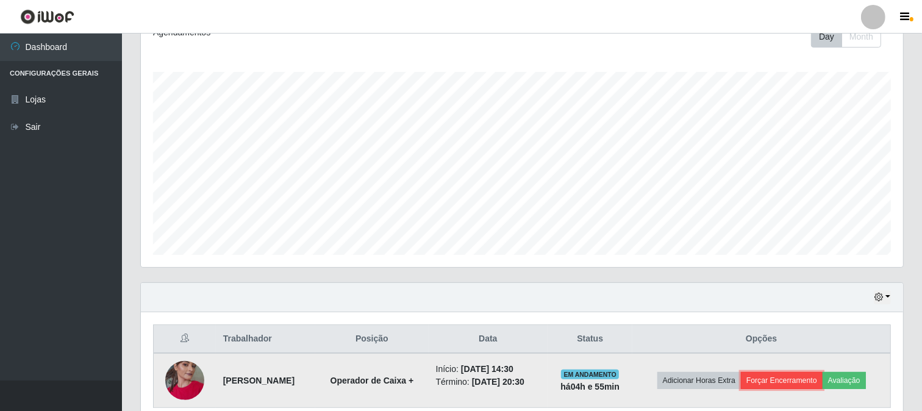
click at [796, 385] on button "Forçar Encerramento" at bounding box center [782, 380] width 82 height 17
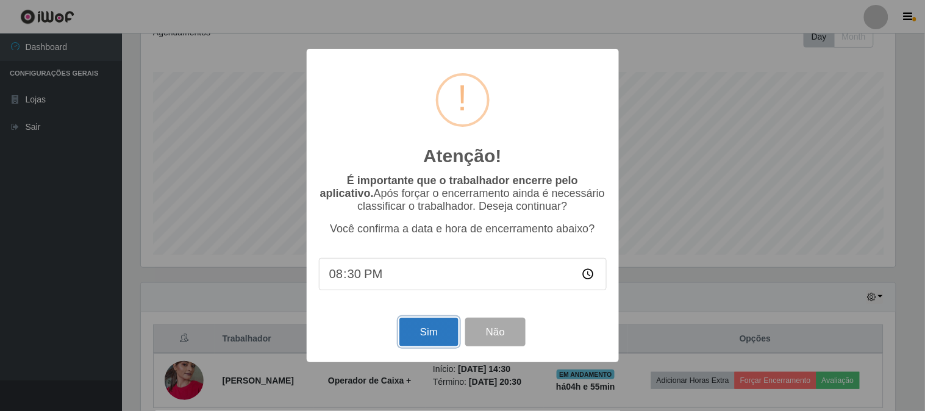
click at [435, 340] on button "Sim" at bounding box center [428, 332] width 59 height 29
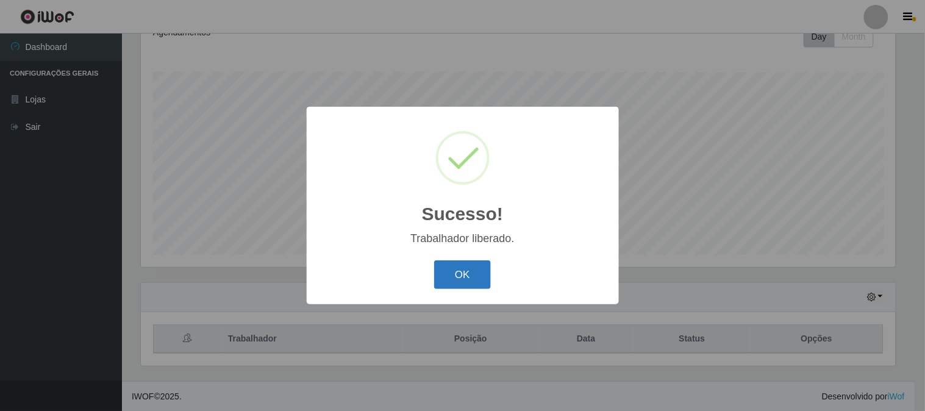
click at [460, 274] on button "OK" at bounding box center [462, 274] width 57 height 29
